Goal: Navigation & Orientation: Go to known website

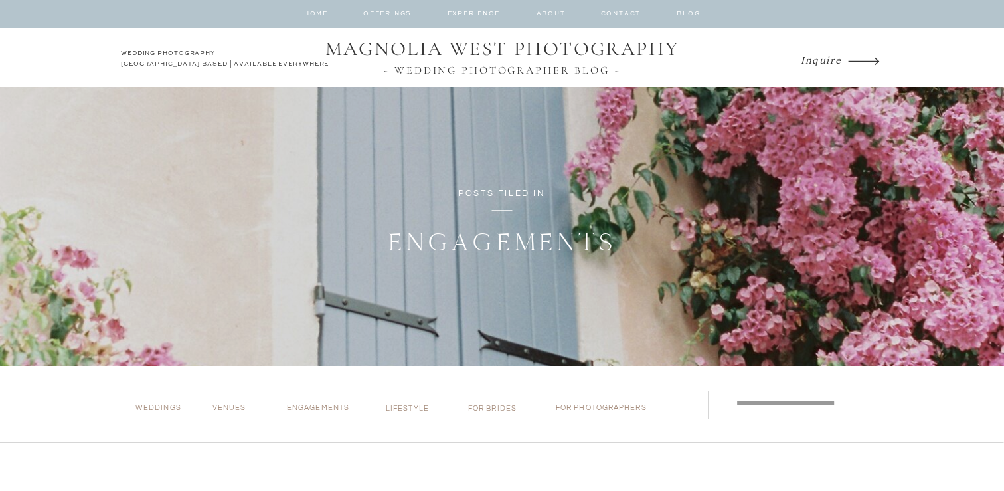
click at [443, 58] on h1 "MAGNOLIA WEST PHOTOGRAPHY" at bounding box center [502, 49] width 372 height 25
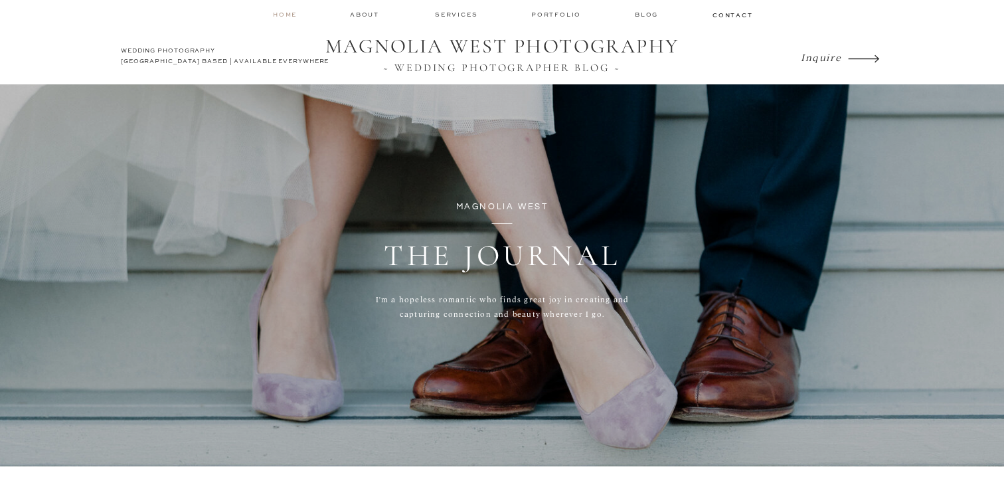
click at [280, 13] on nav "home" at bounding box center [285, 14] width 25 height 9
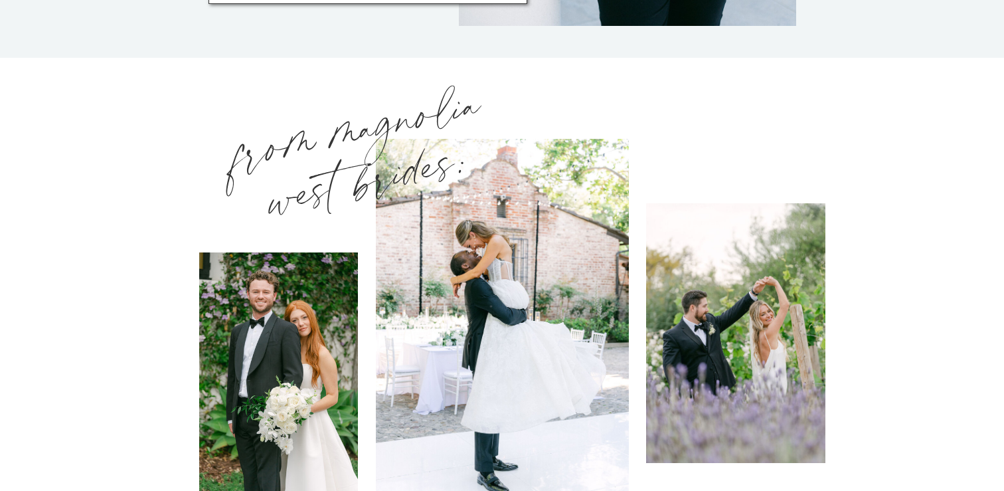
scroll to position [1704, 0]
